Goal: Task Accomplishment & Management: Use online tool/utility

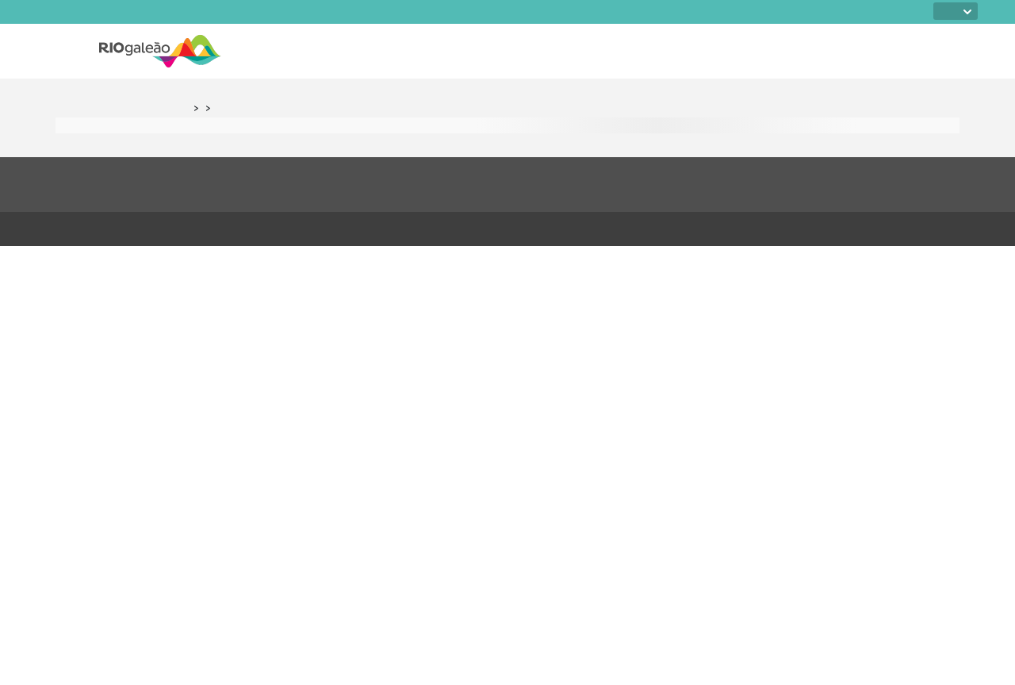
select select
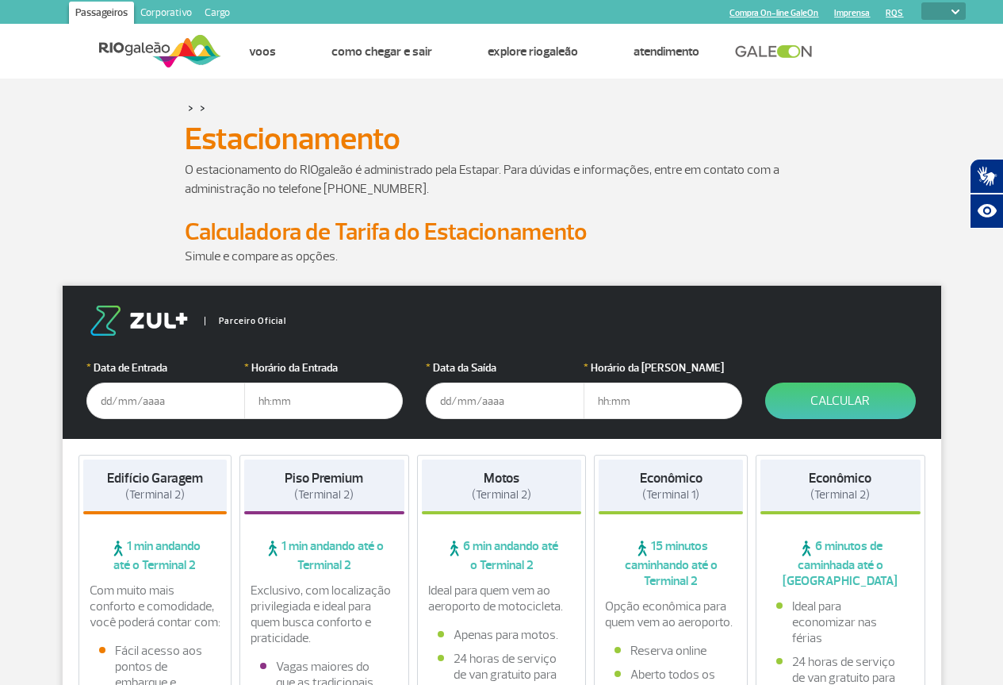
drag, startPoint x: 181, startPoint y: 422, endPoint x: 195, endPoint y: 390, distance: 34.8
click at [181, 422] on form "Parceiro Oficial * Data de Entrada * Horário da Entrada * Data da Saída * Horár…" at bounding box center [502, 362] width 879 height 153
click at [199, 393] on input "text" at bounding box center [165, 400] width 159 height 36
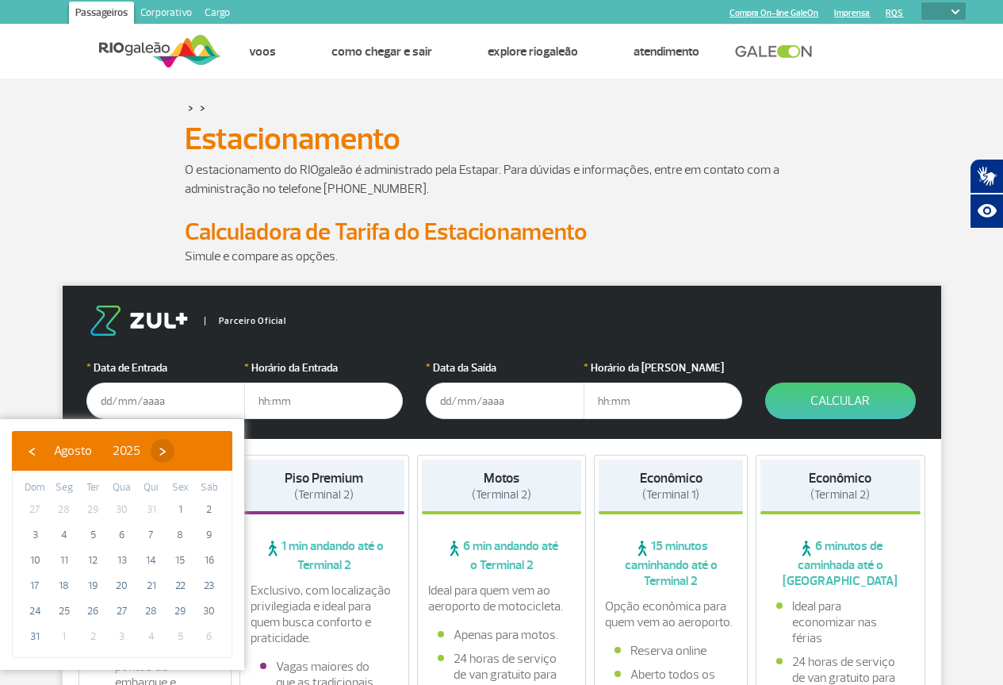
click at [175, 458] on span "›" at bounding box center [163, 451] width 24 height 24
click at [175, 560] on span "19" at bounding box center [179, 559] width 25 height 25
type input "[DATE]"
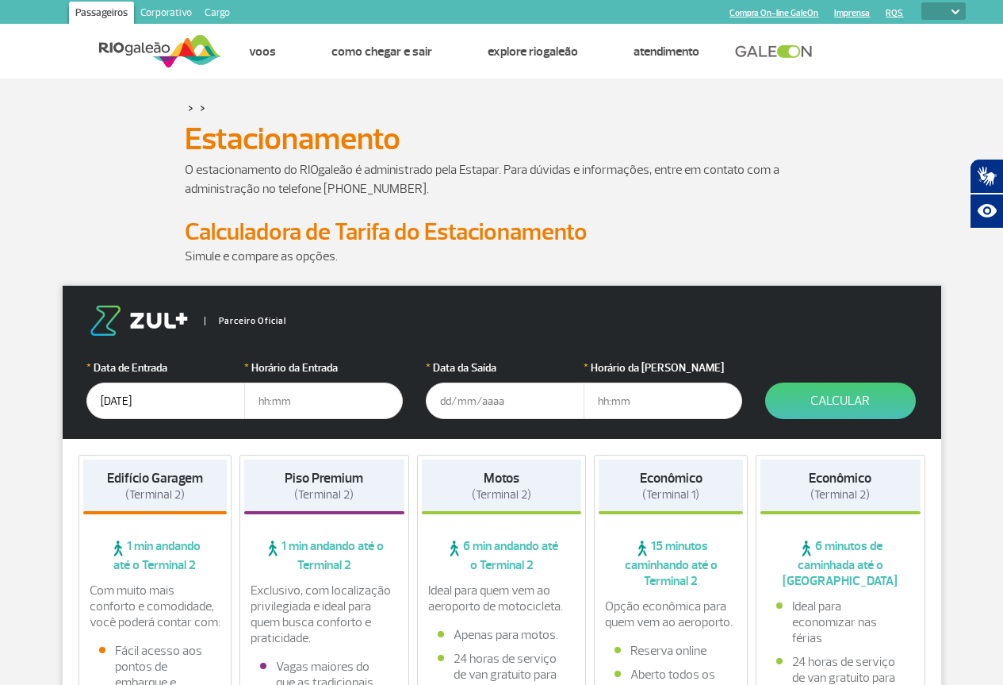
click at [290, 431] on form "Parceiro Oficial * Data de Entrada [DATE] * Horário da Entrada * Data da Saída …" at bounding box center [502, 362] width 879 height 153
click at [299, 411] on input "text" at bounding box center [323, 400] width 159 height 36
click at [317, 409] on input "text" at bounding box center [323, 400] width 159 height 36
click at [317, 410] on input "text" at bounding box center [323, 400] width 159 height 36
type input "22:00"
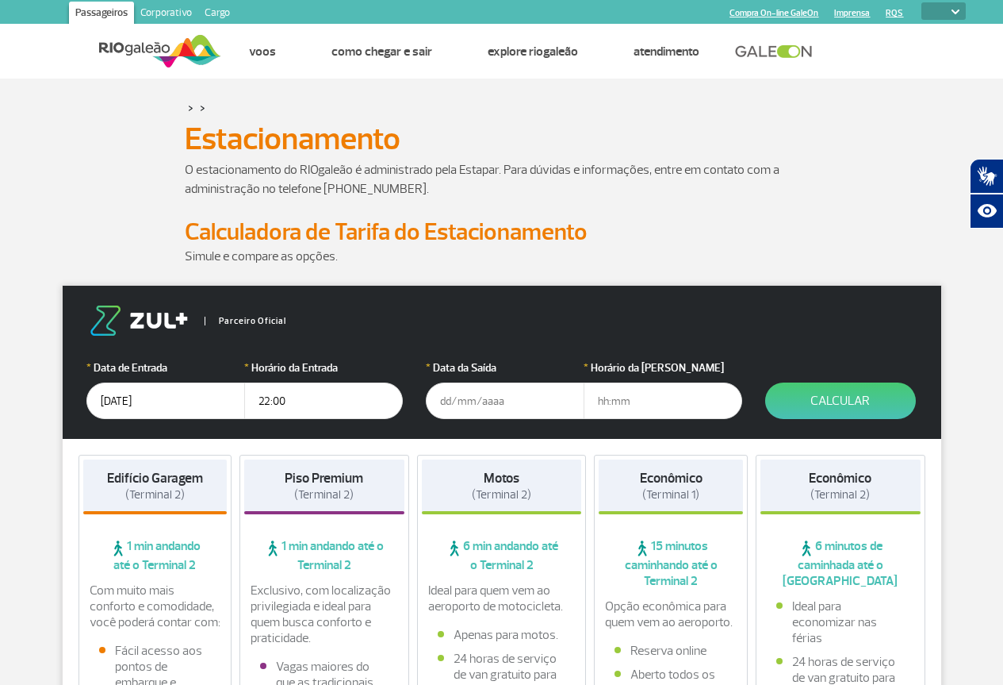
click at [454, 397] on input "text" at bounding box center [505, 400] width 159 height 36
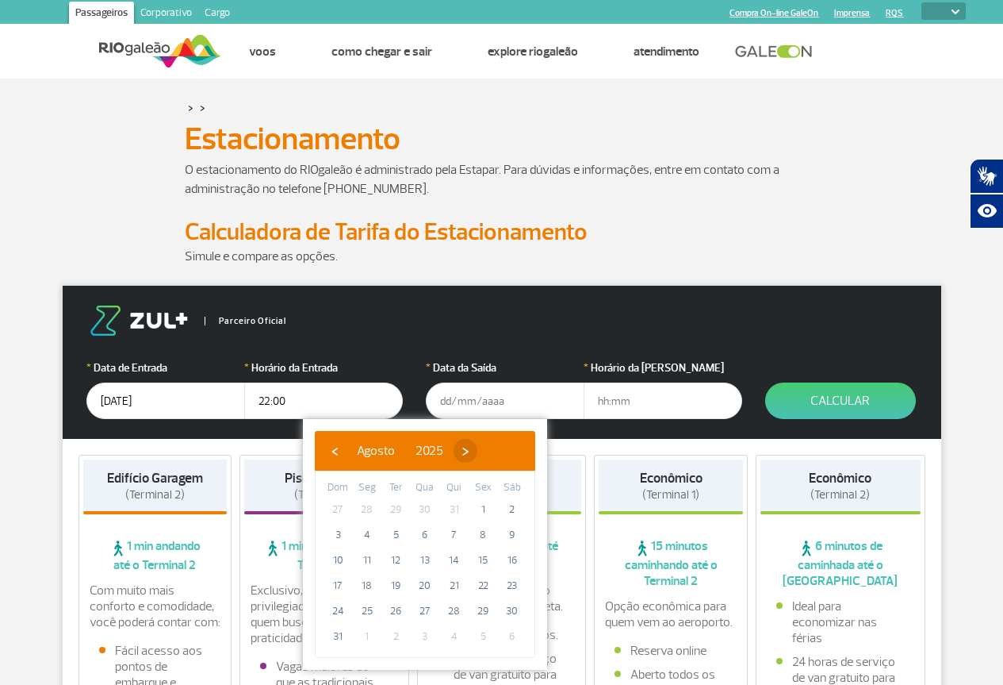
click at [478, 451] on span "›" at bounding box center [466, 451] width 24 height 24
click at [341, 589] on span "21" at bounding box center [337, 585] width 25 height 25
type input "[DATE]"
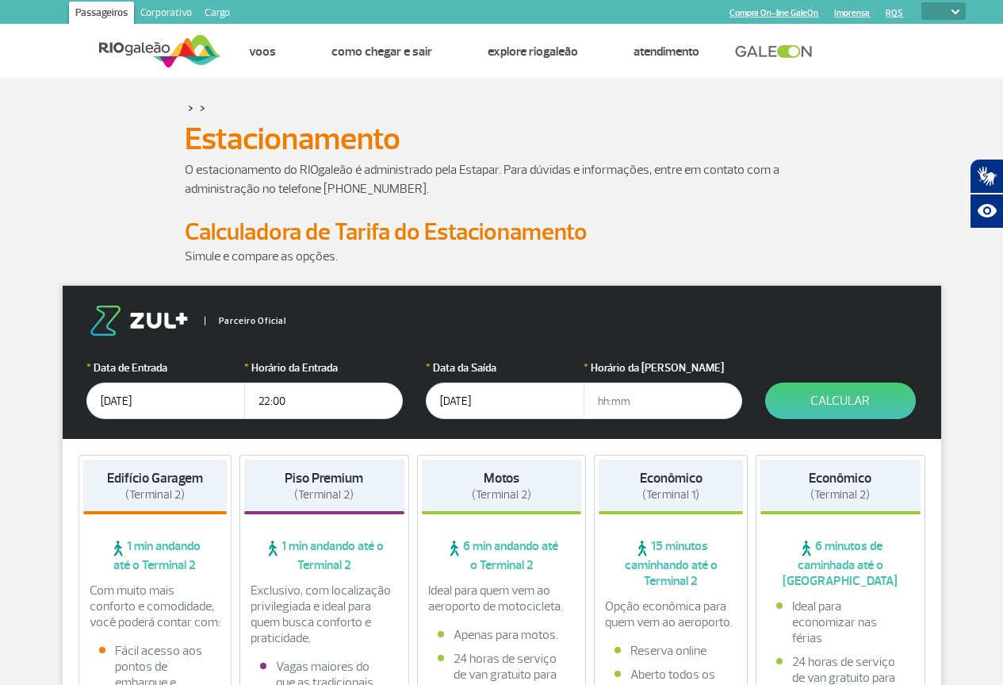
click at [646, 398] on input "text" at bounding box center [663, 400] width 159 height 36
type input "17:00"
click at [858, 409] on button "Calcular" at bounding box center [840, 400] width 151 height 36
